Goal: Task Accomplishment & Management: Use online tool/utility

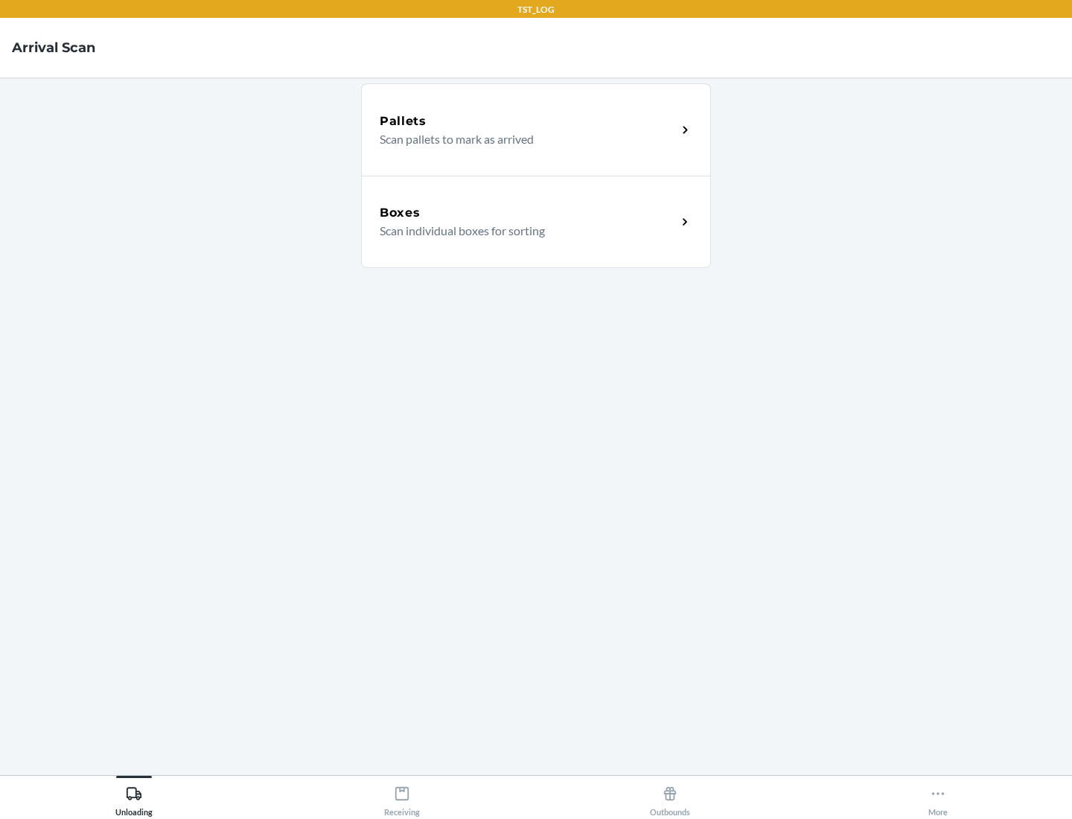
click at [528, 213] on div "Boxes" at bounding box center [528, 213] width 297 height 18
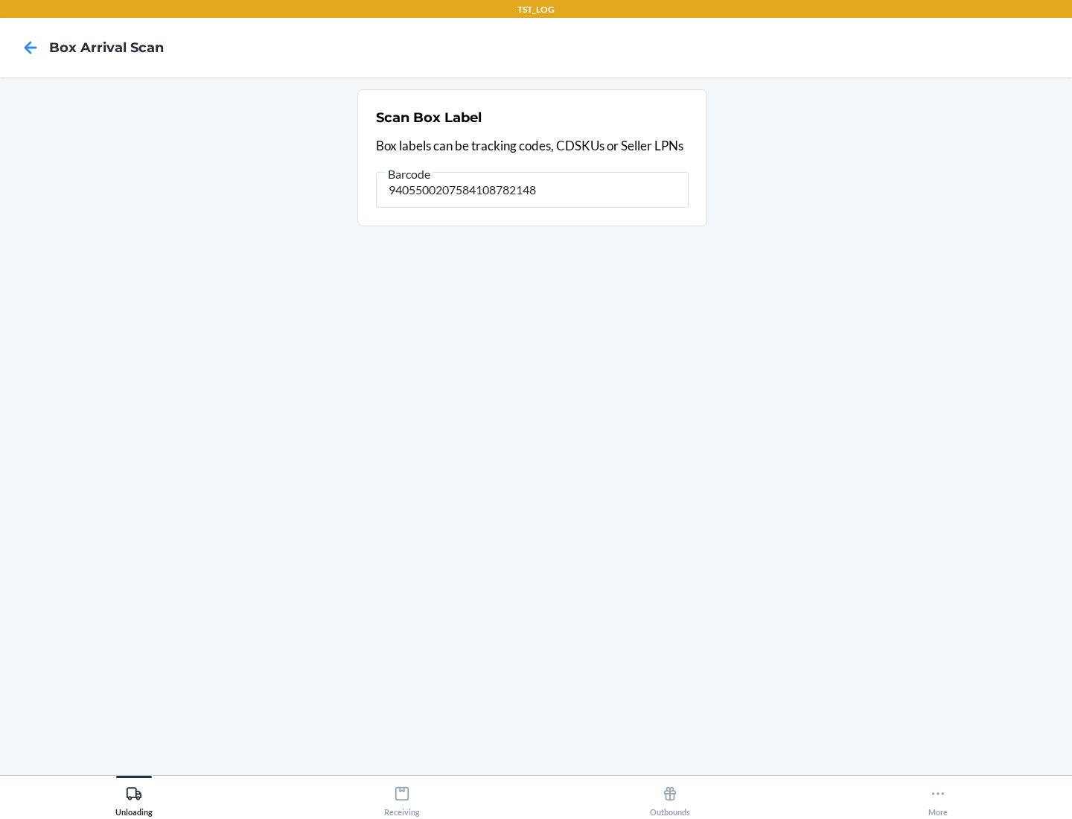
type input "9405500207584108782148"
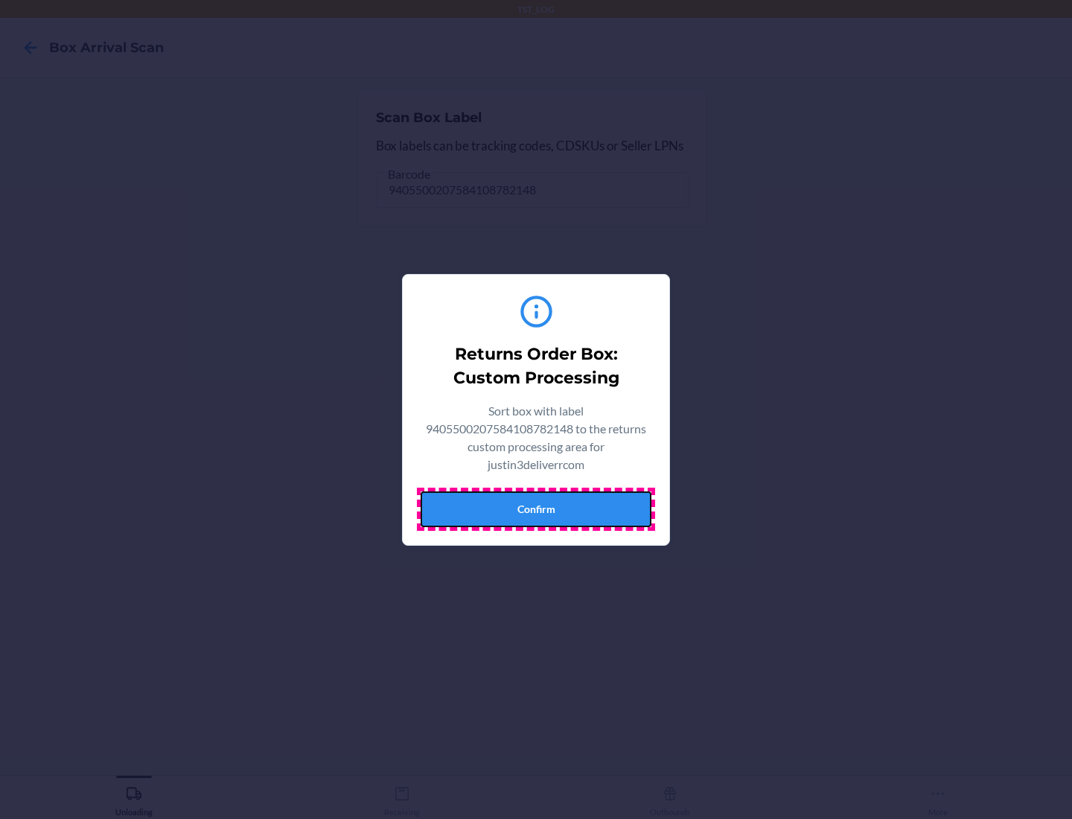
click at [536, 508] on button "Confirm" at bounding box center [536, 509] width 231 height 36
